Goal: Task Accomplishment & Management: Manage account settings

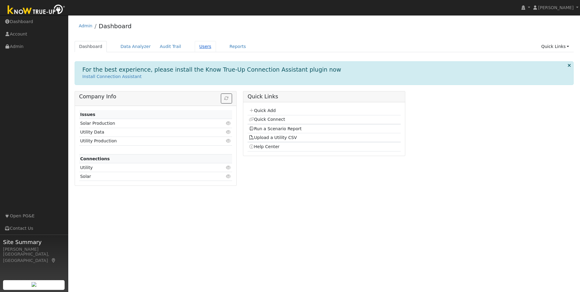
click at [195, 47] on link "Users" at bounding box center [205, 46] width 21 height 11
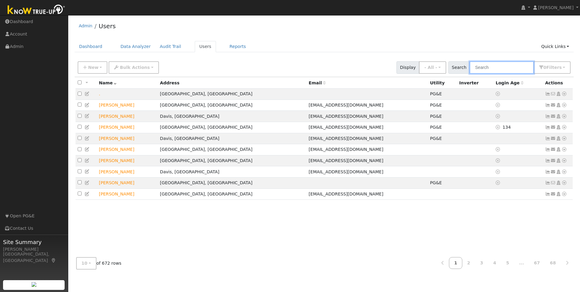
click at [497, 67] on input "text" at bounding box center [502, 67] width 64 height 12
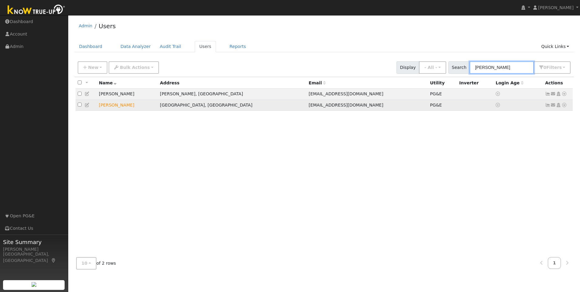
type input "mason"
click at [565, 107] on icon at bounding box center [564, 105] width 5 height 4
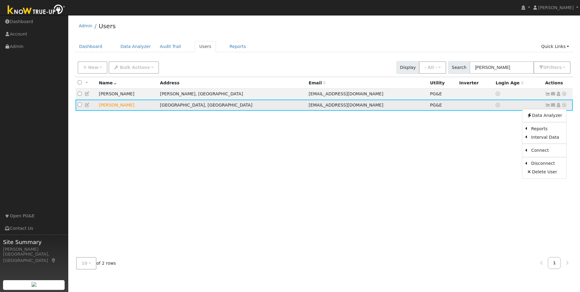
click at [85, 107] on icon at bounding box center [87, 105] width 5 height 4
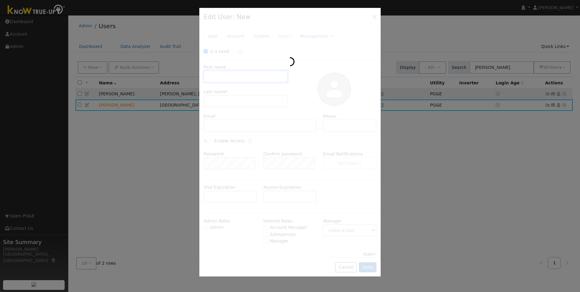
checkbox input "true"
type input "Paul"
type input "Mason"
type input "blamethewhales@gmail.com"
type input "916-214-1382"
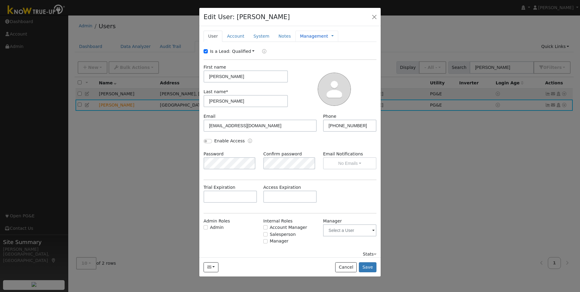
click at [301, 35] on link "Management" at bounding box center [314, 36] width 28 height 6
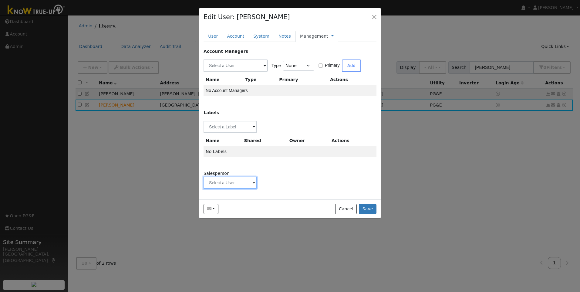
click at [244, 133] on input "text" at bounding box center [230, 127] width 53 height 12
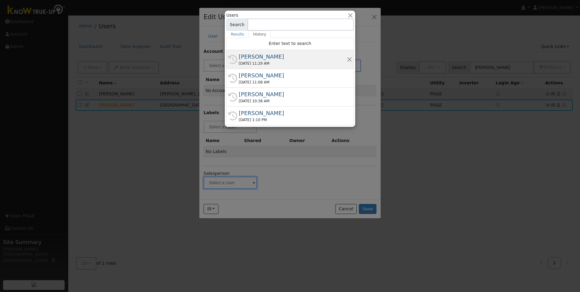
click at [256, 56] on div "Munro Boyd" at bounding box center [293, 57] width 108 height 8
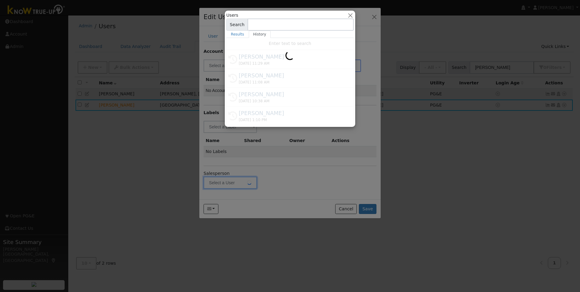
type input "Munro Boyd"
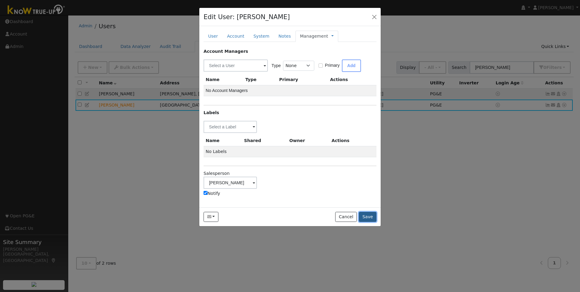
click at [368, 218] on button "Save" at bounding box center [368, 217] width 18 height 10
